Goal: Information Seeking & Learning: Learn about a topic

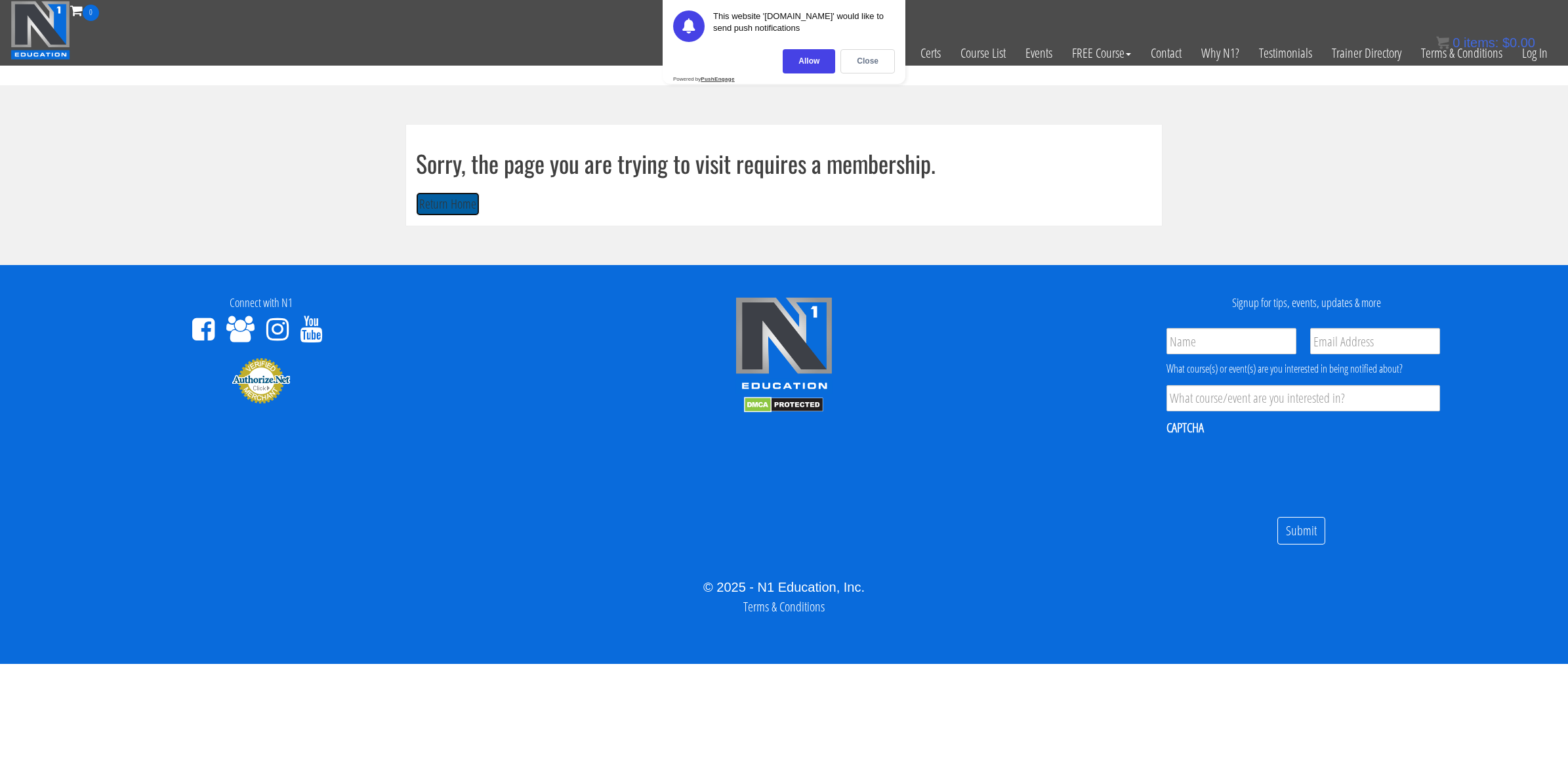
click at [454, 208] on button "Return Home" at bounding box center [447, 204] width 64 height 24
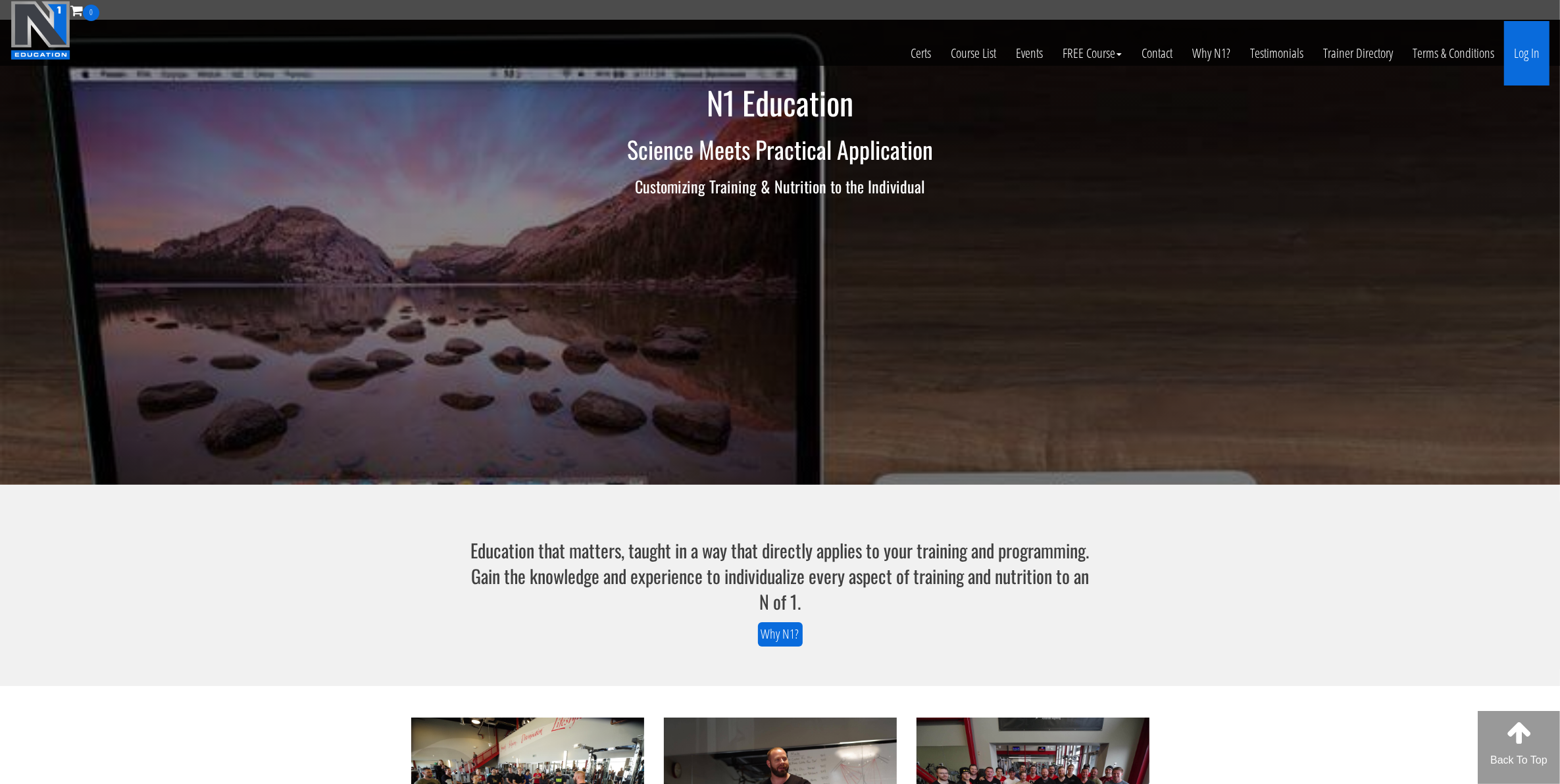
click at [1519, 47] on link "Log In" at bounding box center [1526, 53] width 45 height 65
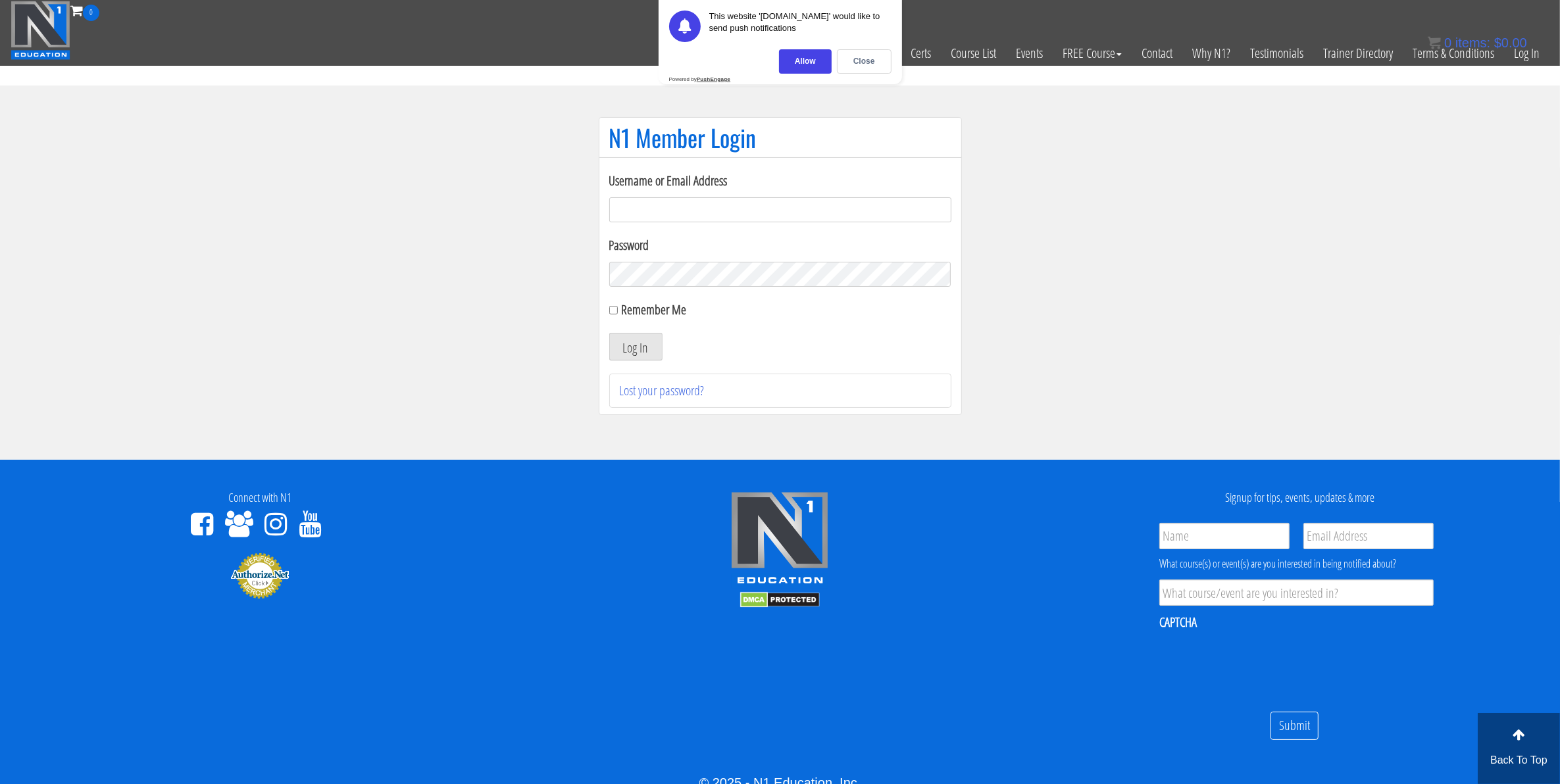
type input "mccademorgan1@gmail.com"
click at [610, 311] on input "Remember Me" at bounding box center [614, 310] width 9 height 9
checkbox input "true"
click at [626, 343] on button "Log In" at bounding box center [636, 347] width 53 height 28
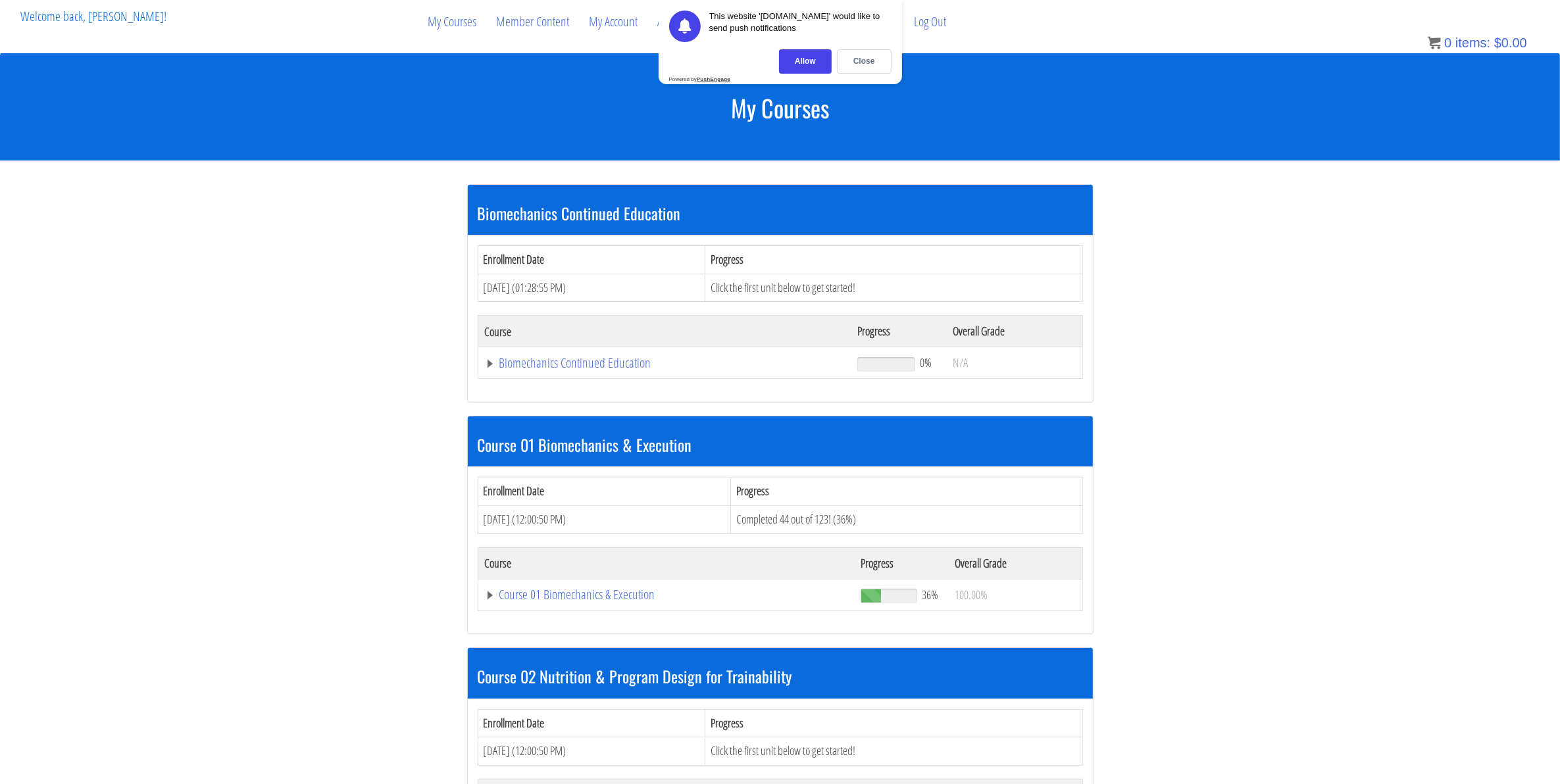
scroll to position [82, 0]
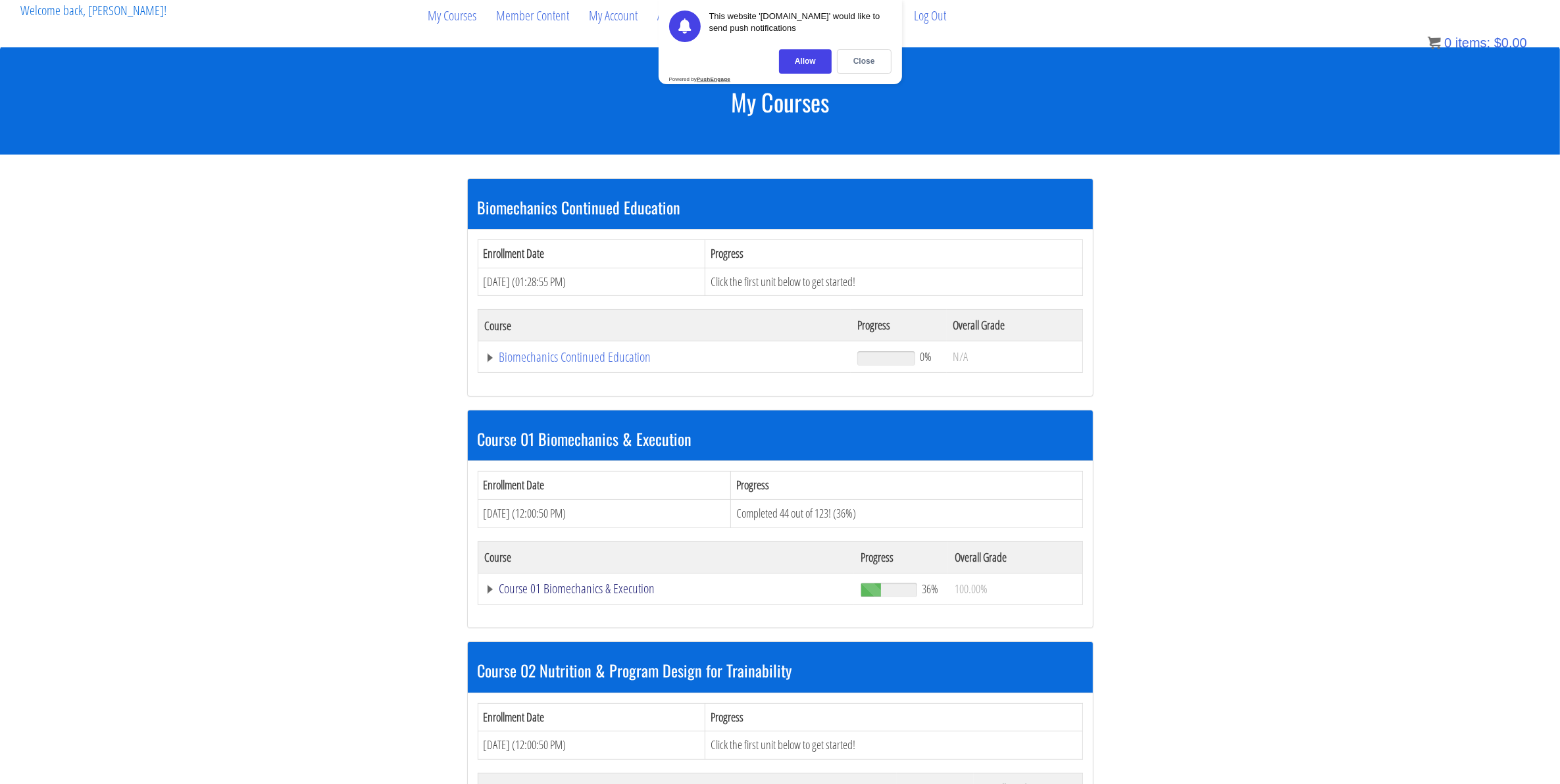
click at [600, 592] on link "Course 01 Biomechanics & Execution" at bounding box center [666, 588] width 363 height 13
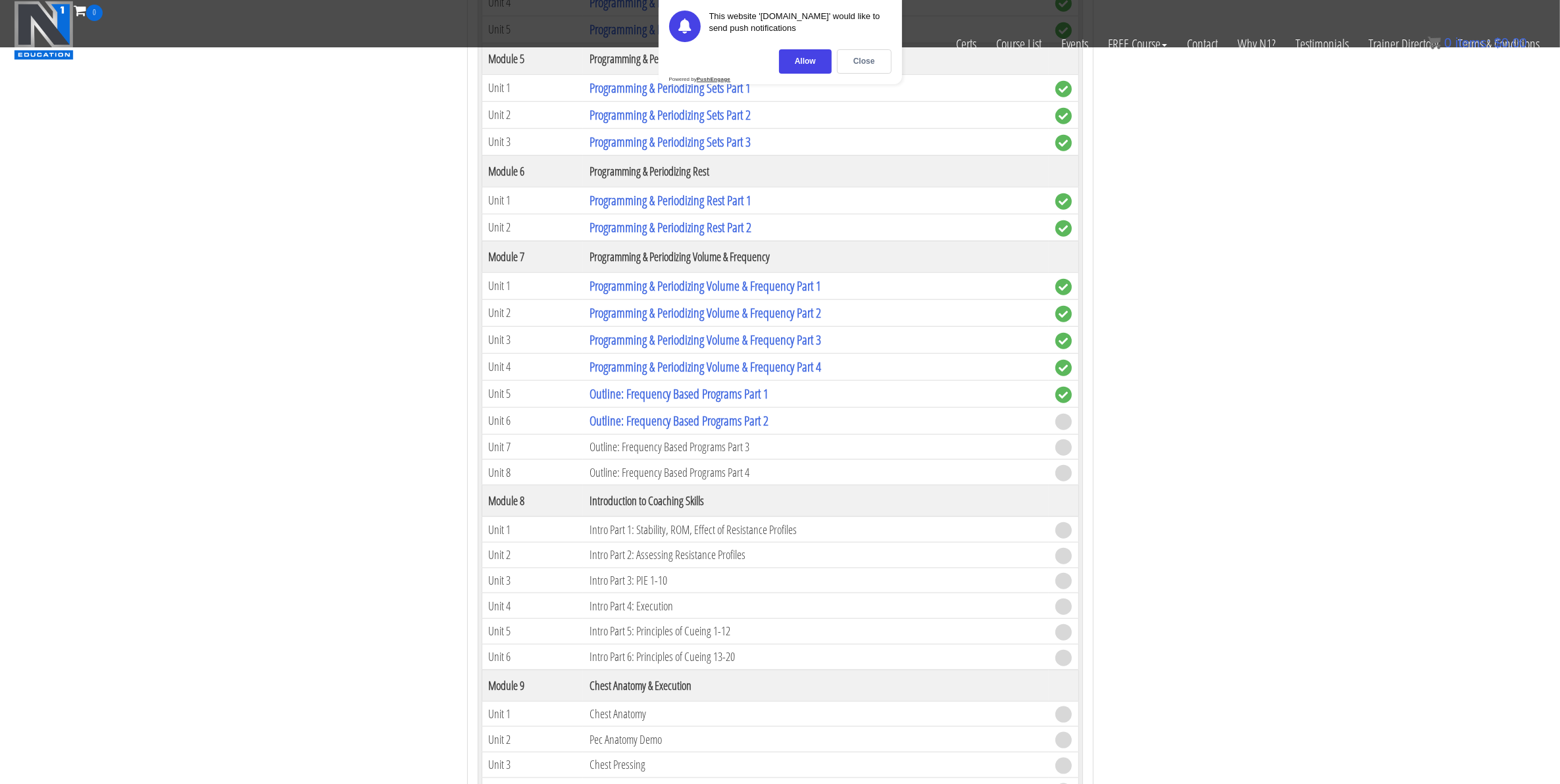
scroll to position [1644, 0]
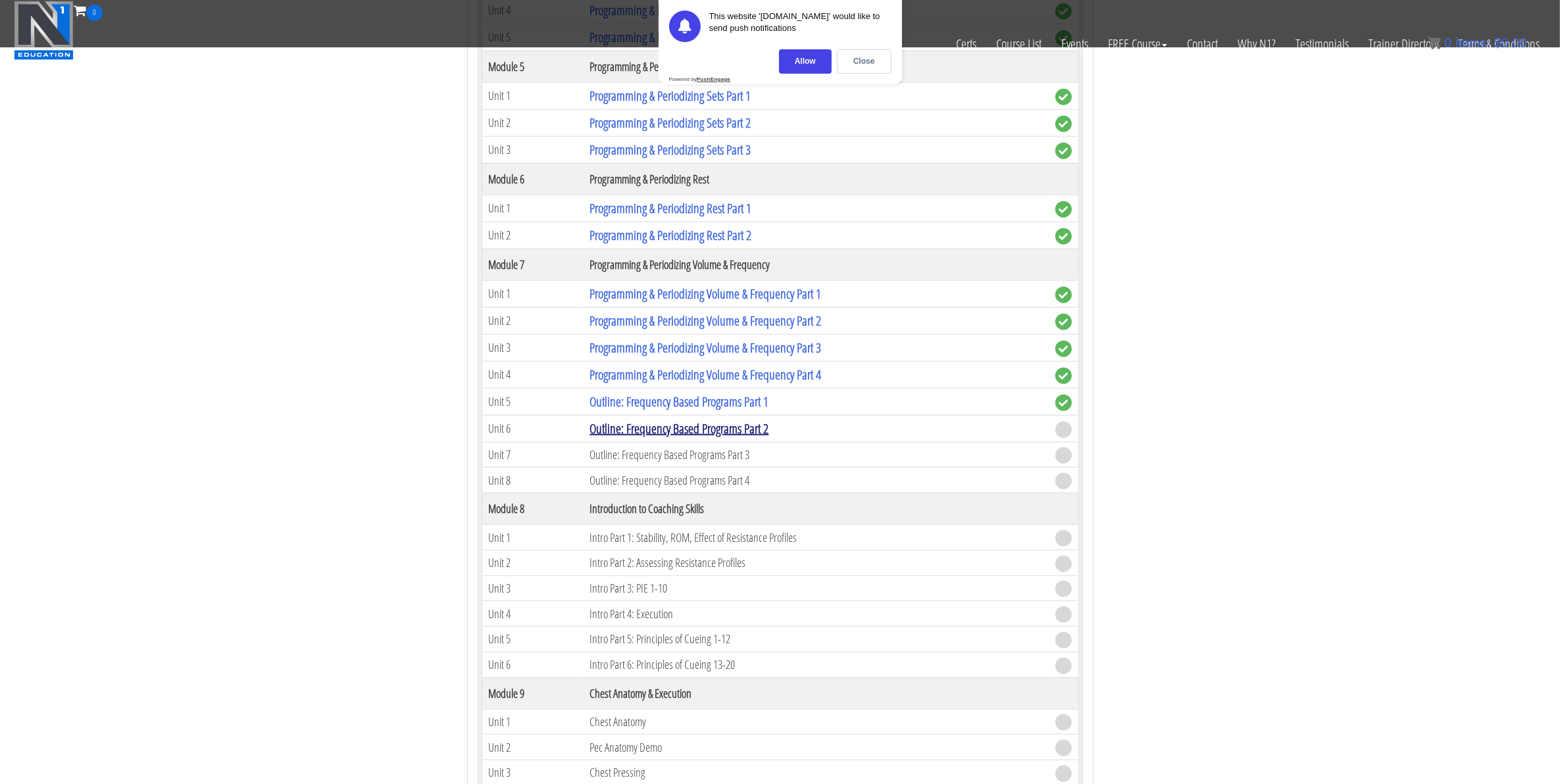
click at [705, 437] on link "Outline: Frequency Based Programs Part 2" at bounding box center [679, 428] width 179 height 18
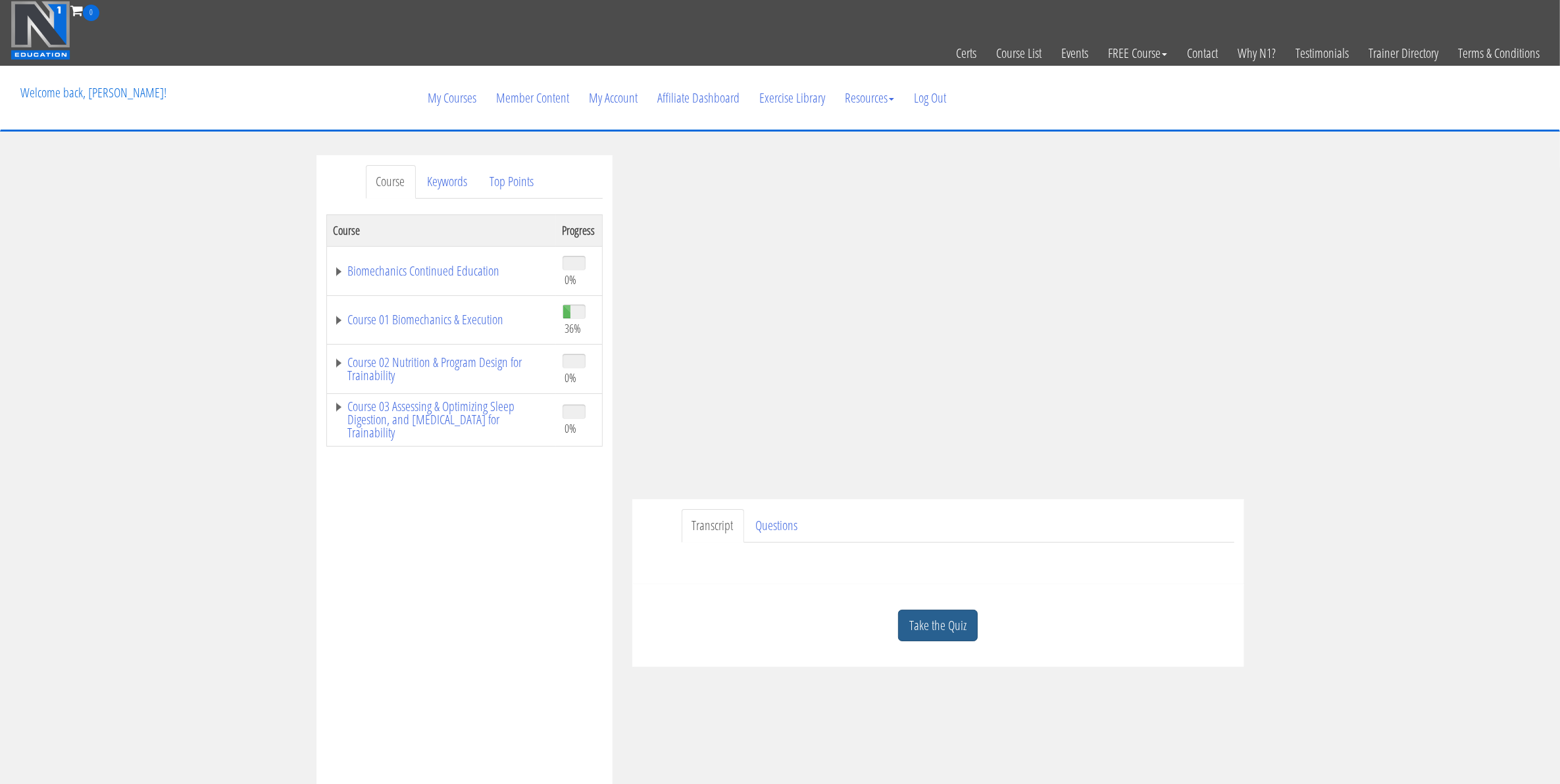
click at [931, 619] on link "Take the Quiz" at bounding box center [938, 625] width 80 height 32
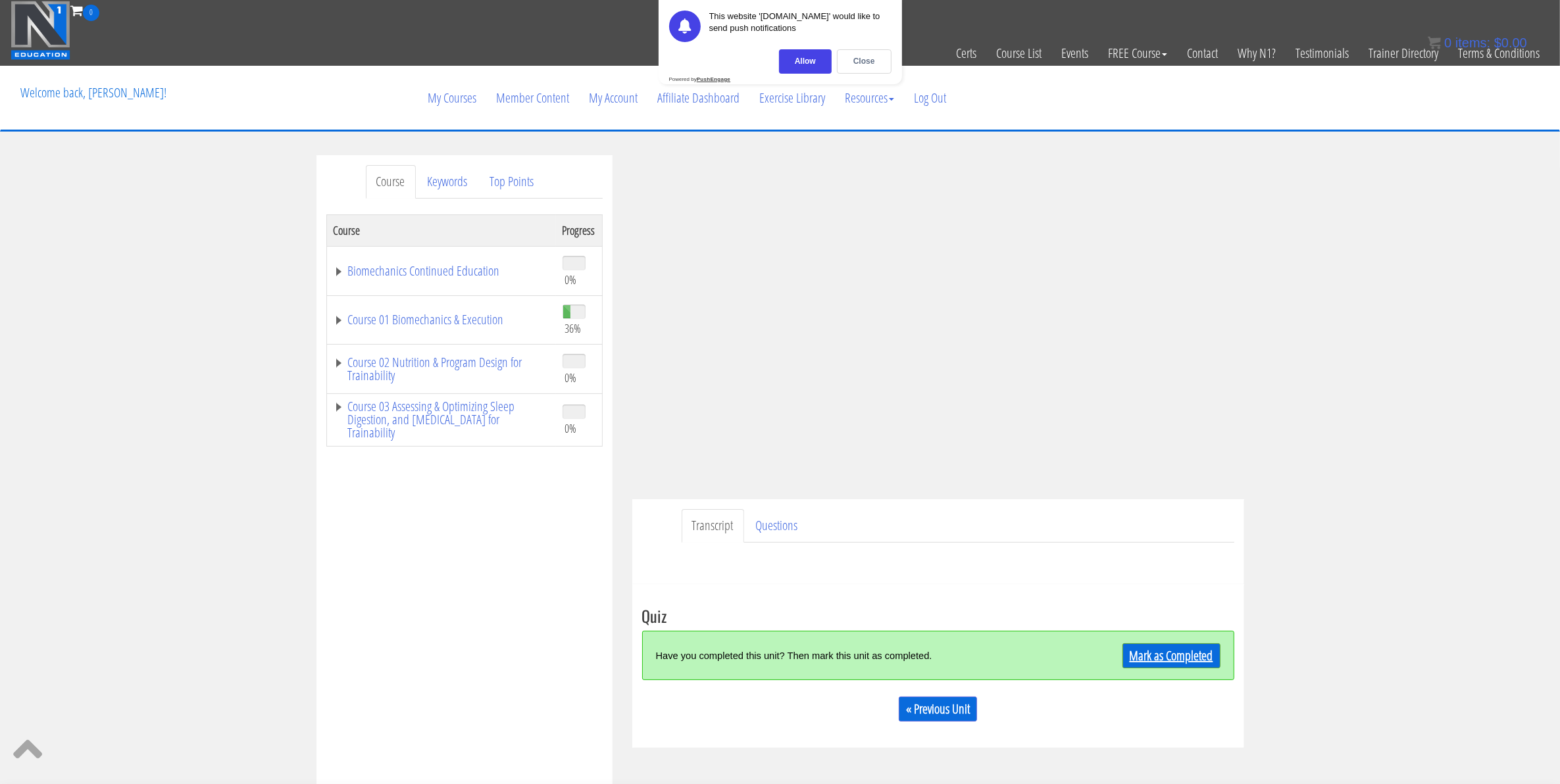
click at [1151, 661] on link "Mark as Completed" at bounding box center [1171, 655] width 98 height 25
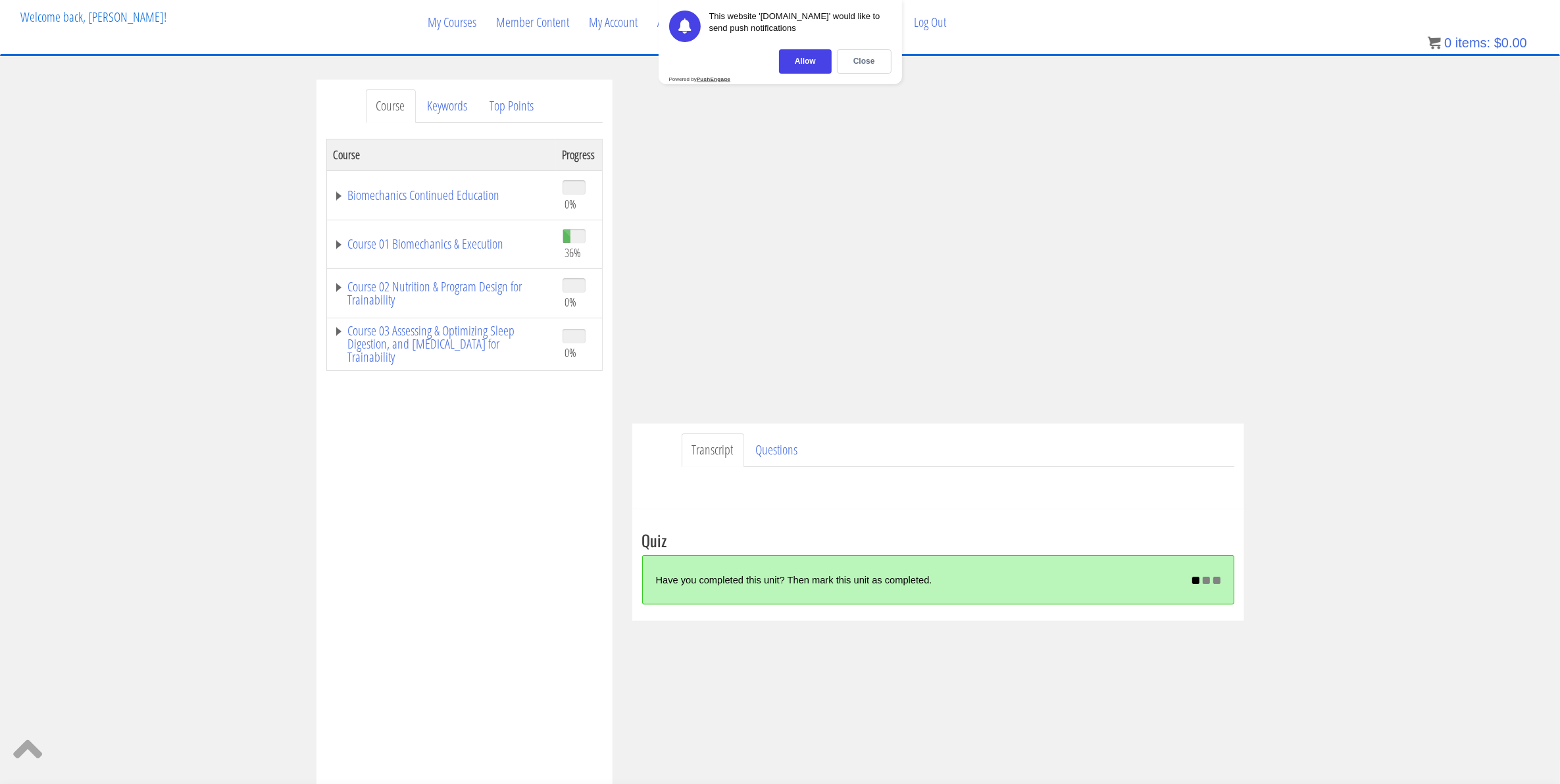
scroll to position [82, 0]
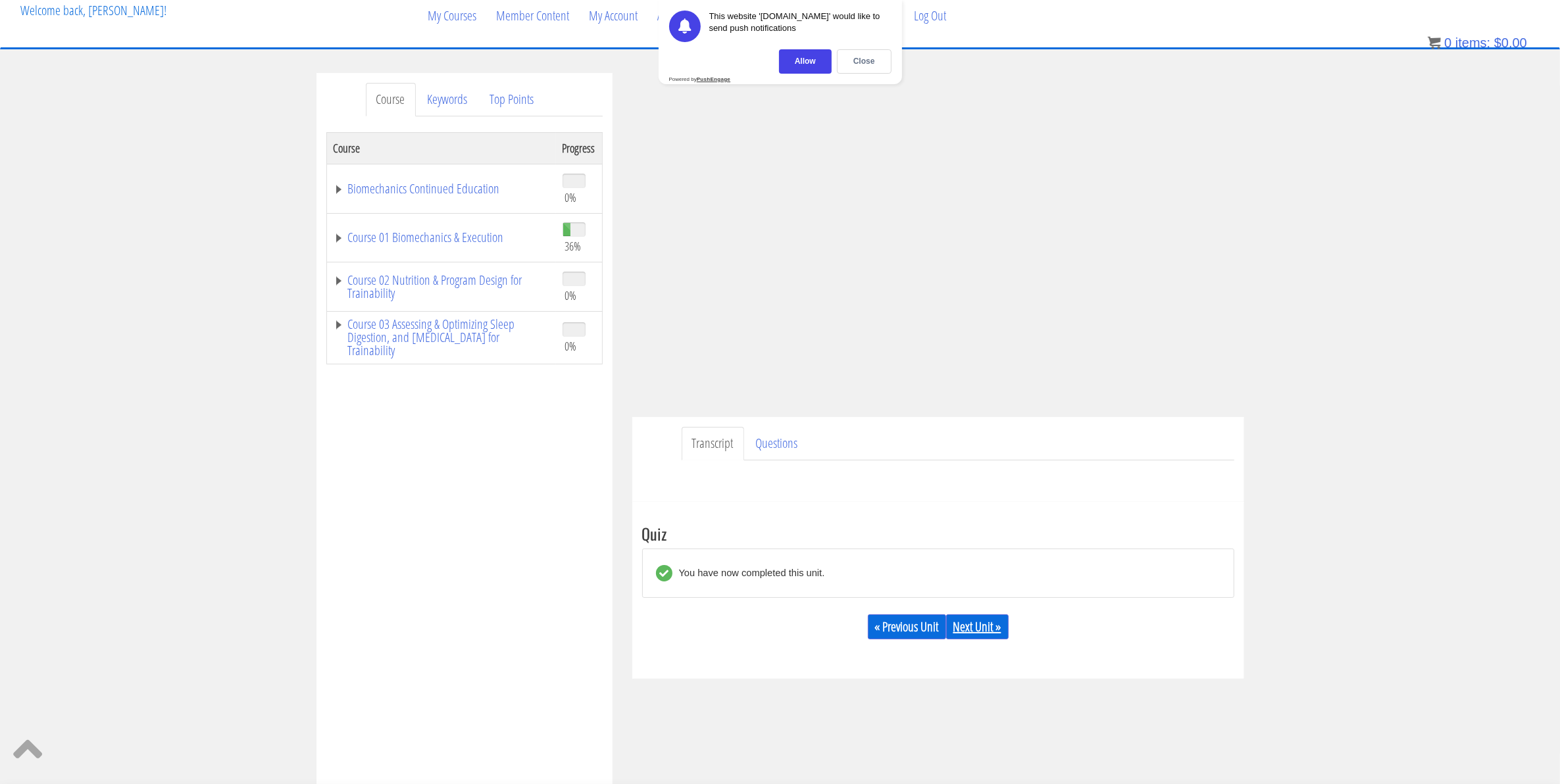
click at [985, 623] on link "Next Unit »" at bounding box center [977, 626] width 63 height 25
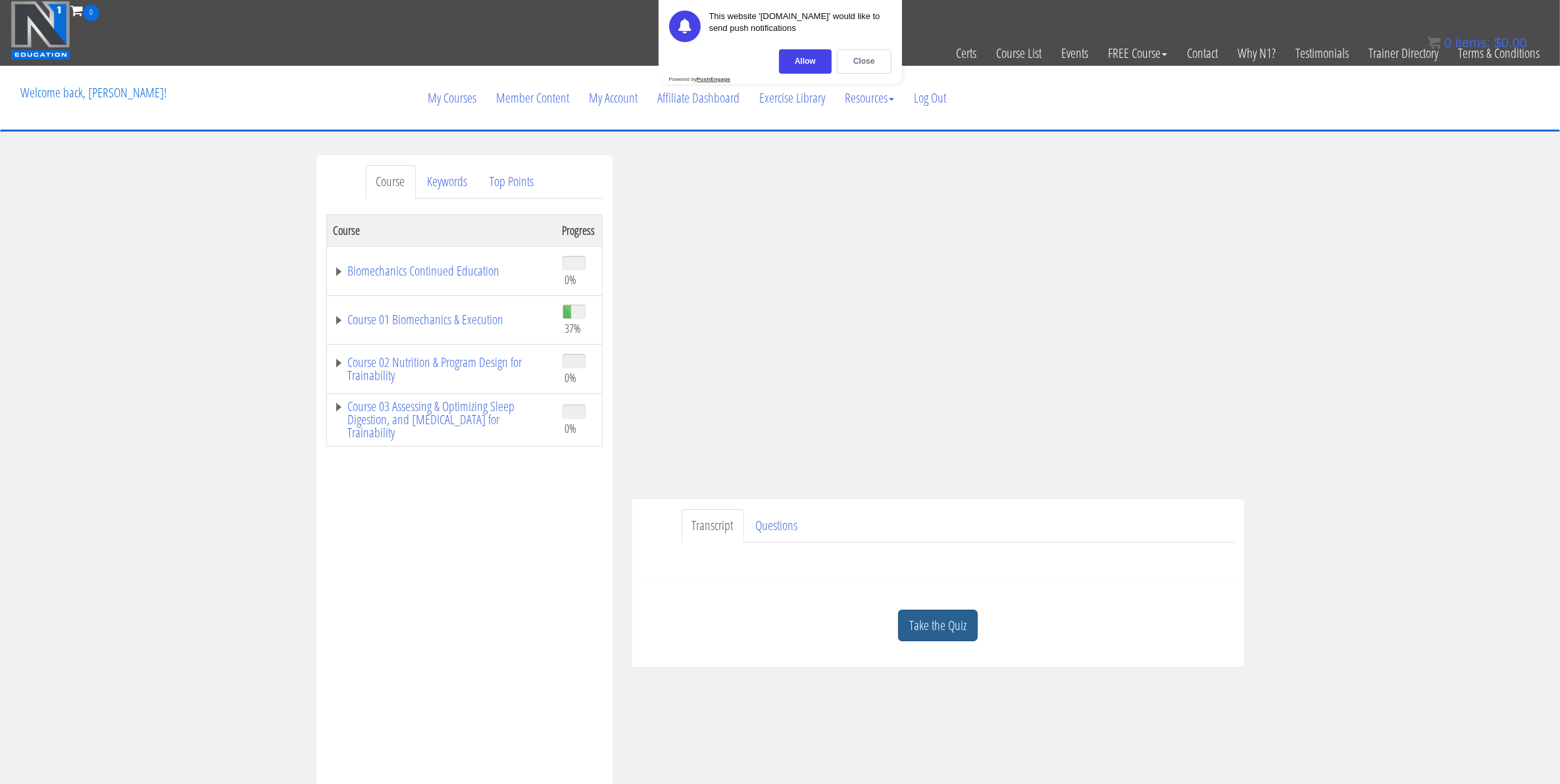
click at [924, 635] on link "Take the Quiz" at bounding box center [938, 625] width 80 height 32
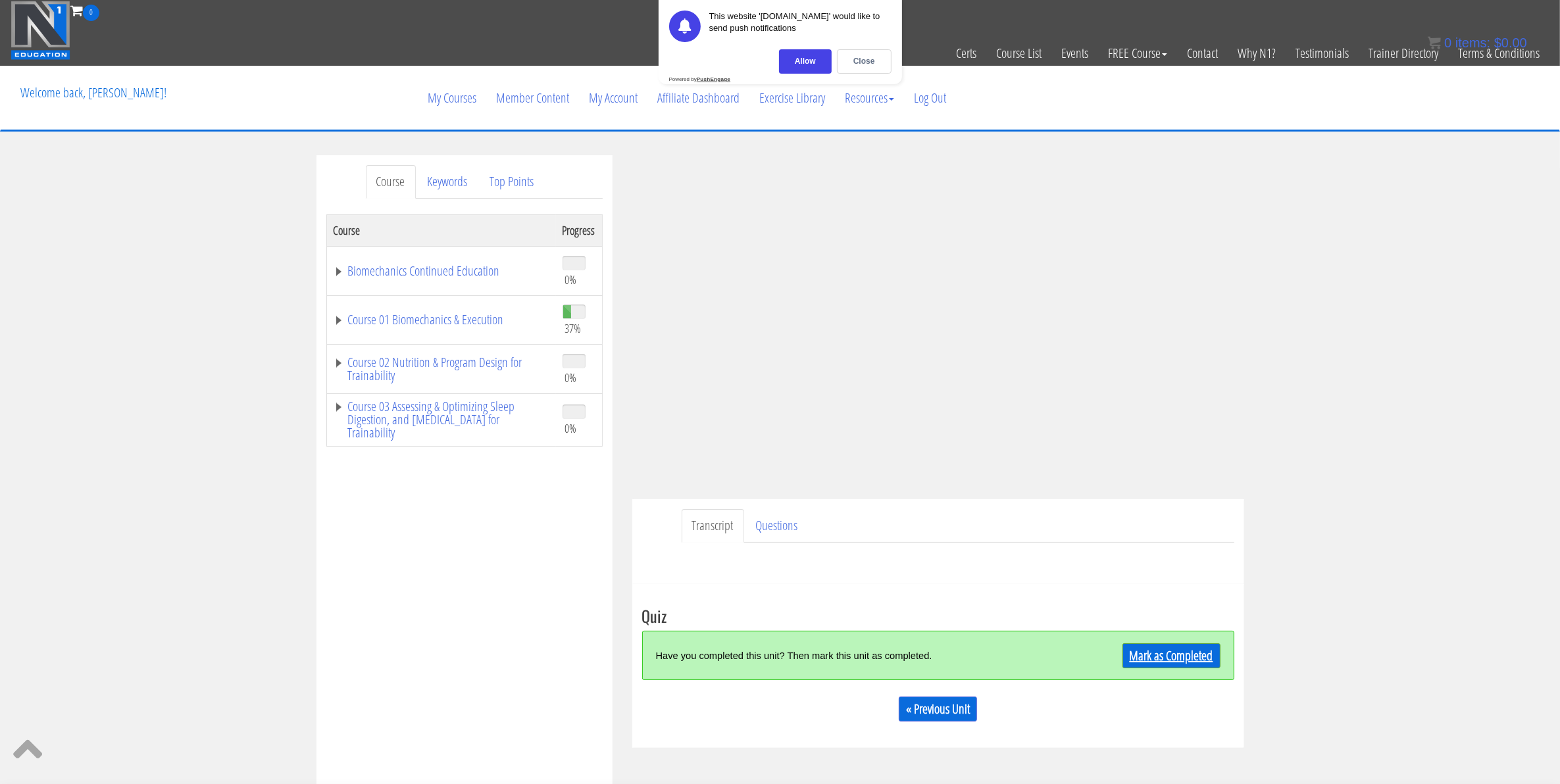
click at [1142, 664] on link "Mark as Completed" at bounding box center [1171, 655] width 98 height 25
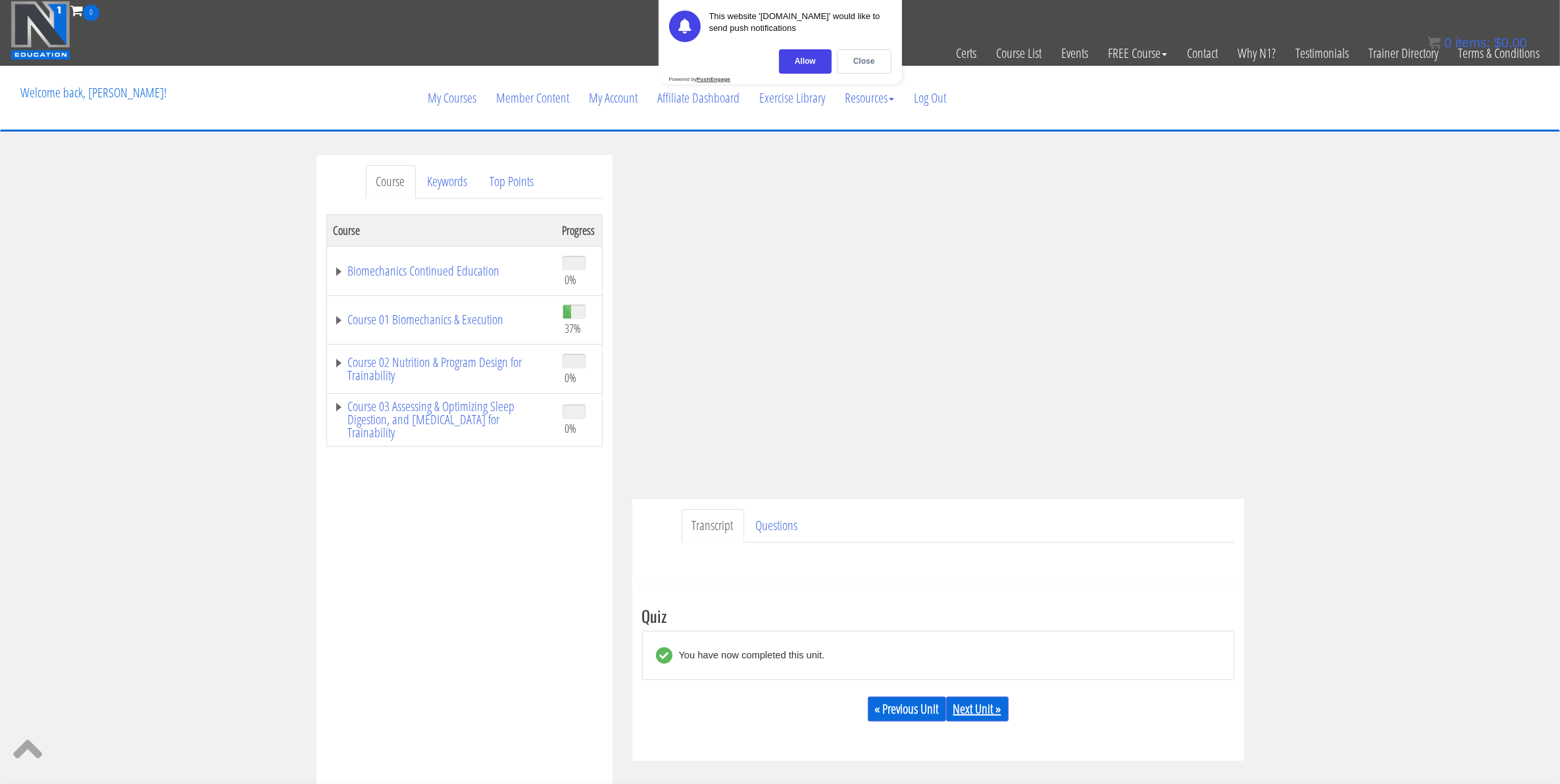
click at [974, 715] on link "Next Unit »" at bounding box center [977, 708] width 63 height 25
